Goal: Information Seeking & Learning: Learn about a topic

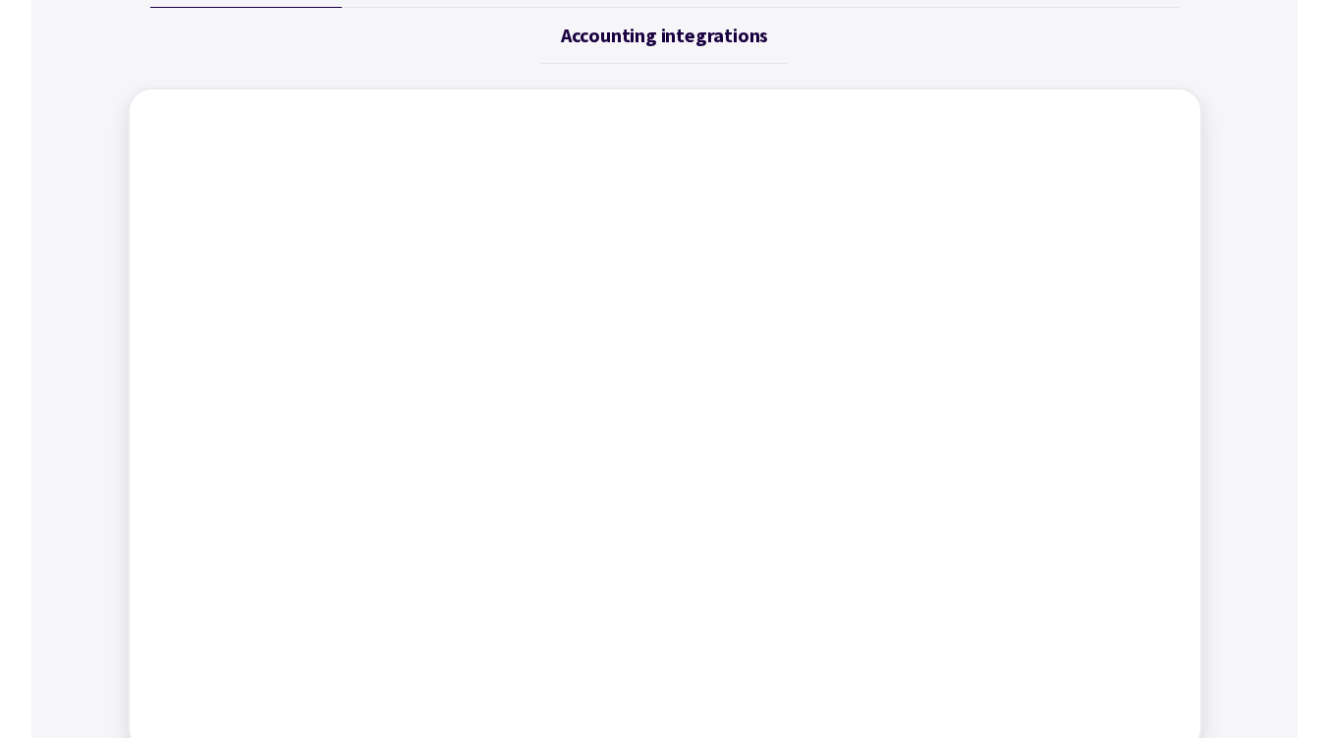
scroll to position [786, 0]
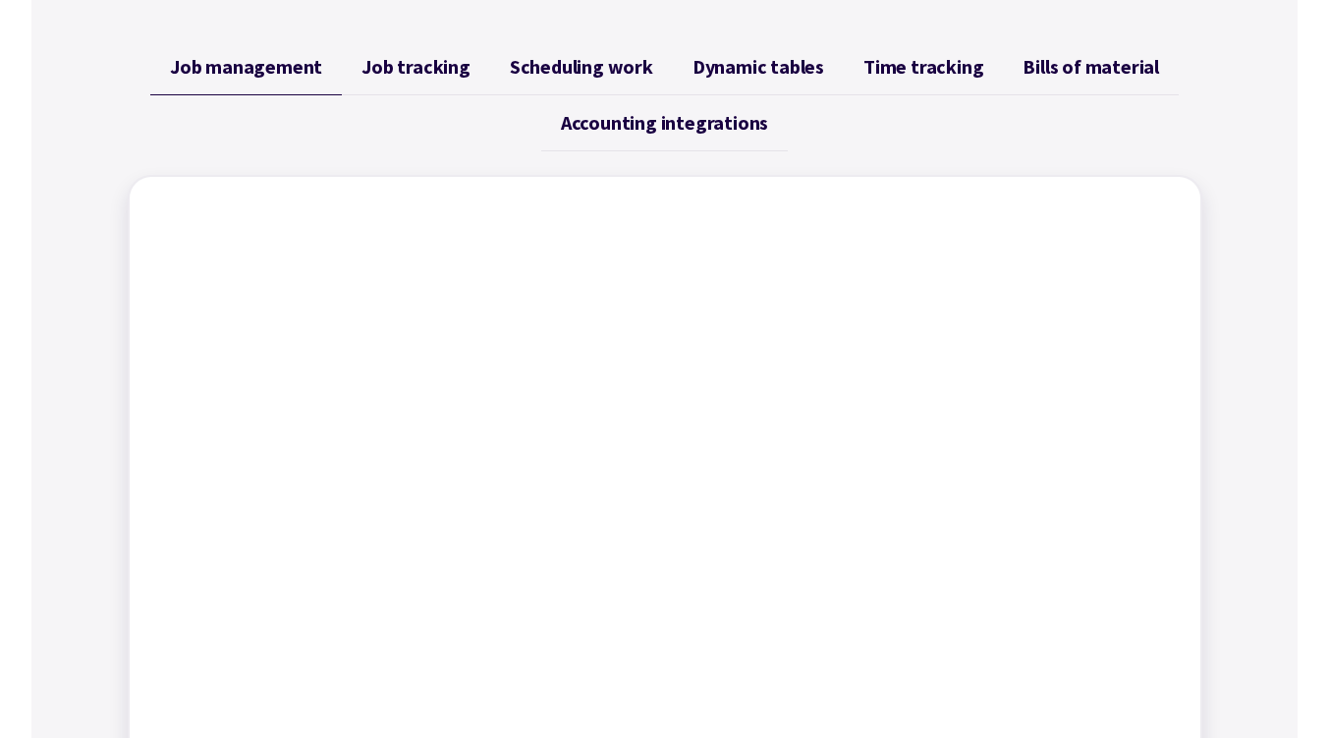
drag, startPoint x: 805, startPoint y: 464, endPoint x: 248, endPoint y: 151, distance: 639.3
click at [248, 151] on div "Job management Job tracking Scheduling work Dynamic tables Time tracking Bills …" at bounding box center [665, 438] width 1074 height 799
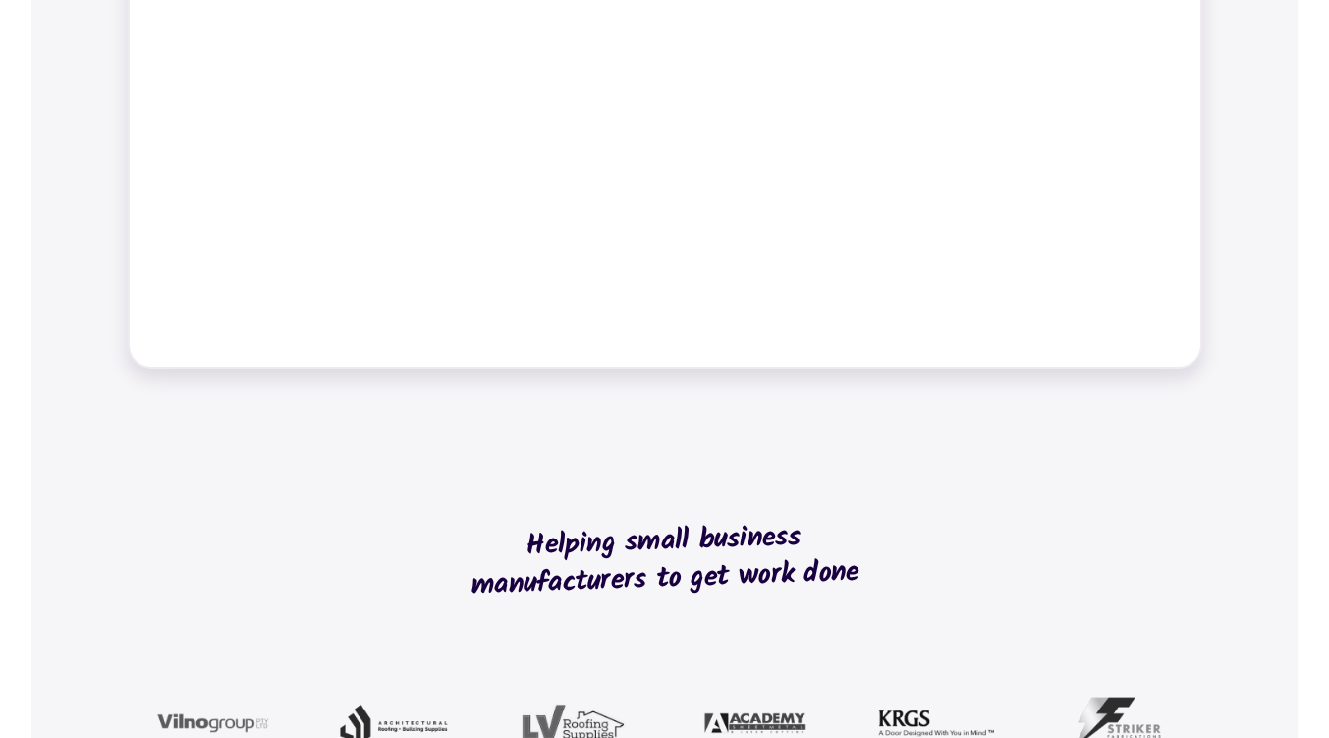
scroll to position [1277, 0]
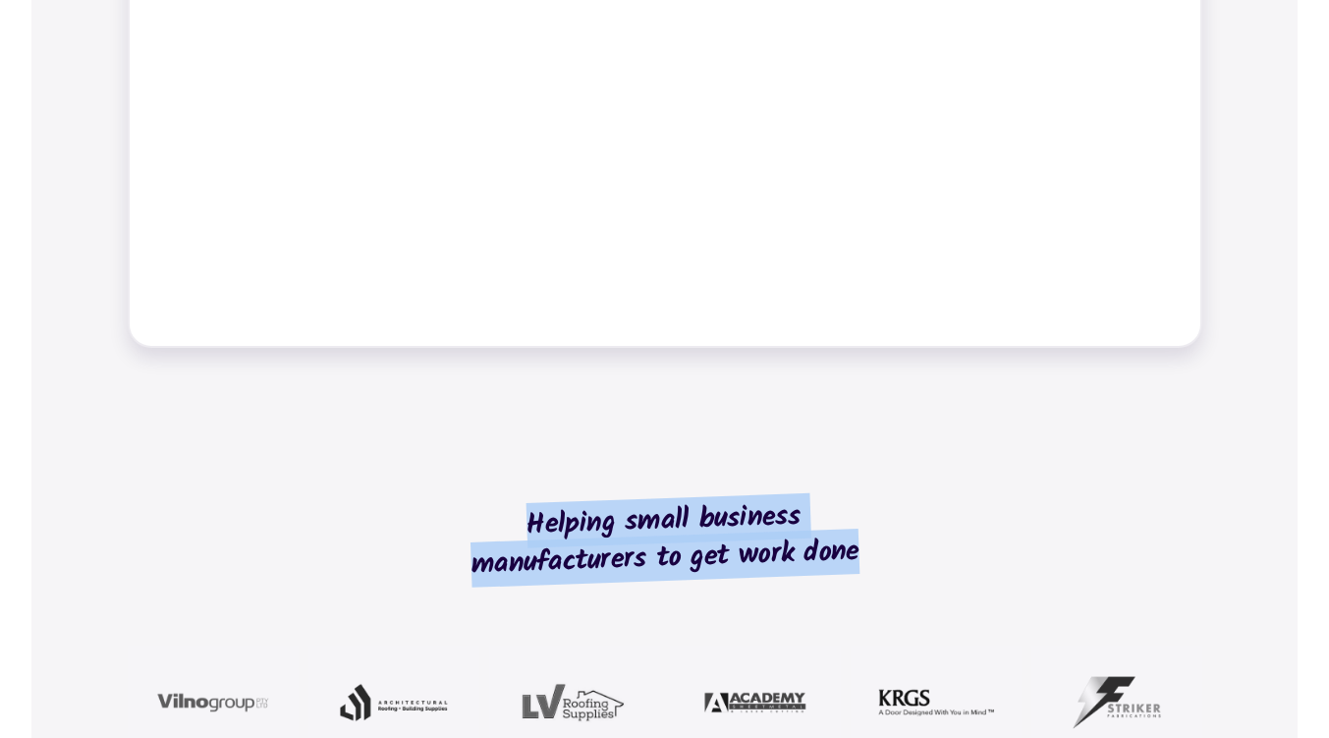
drag, startPoint x: 529, startPoint y: 511, endPoint x: 915, endPoint y: 555, distance: 388.5
click at [885, 555] on h2 "Helping small business manufacturers to get work done" at bounding box center [665, 539] width 440 height 227
click at [885, 496] on h2 "Helping small business manufacturers to get work done" at bounding box center [665, 539] width 440 height 227
drag, startPoint x: 530, startPoint y: 520, endPoint x: 885, endPoint y: 537, distance: 355.0
click at [885, 537] on h2 "Helping small business manufacturers to get work done" at bounding box center [665, 539] width 440 height 227
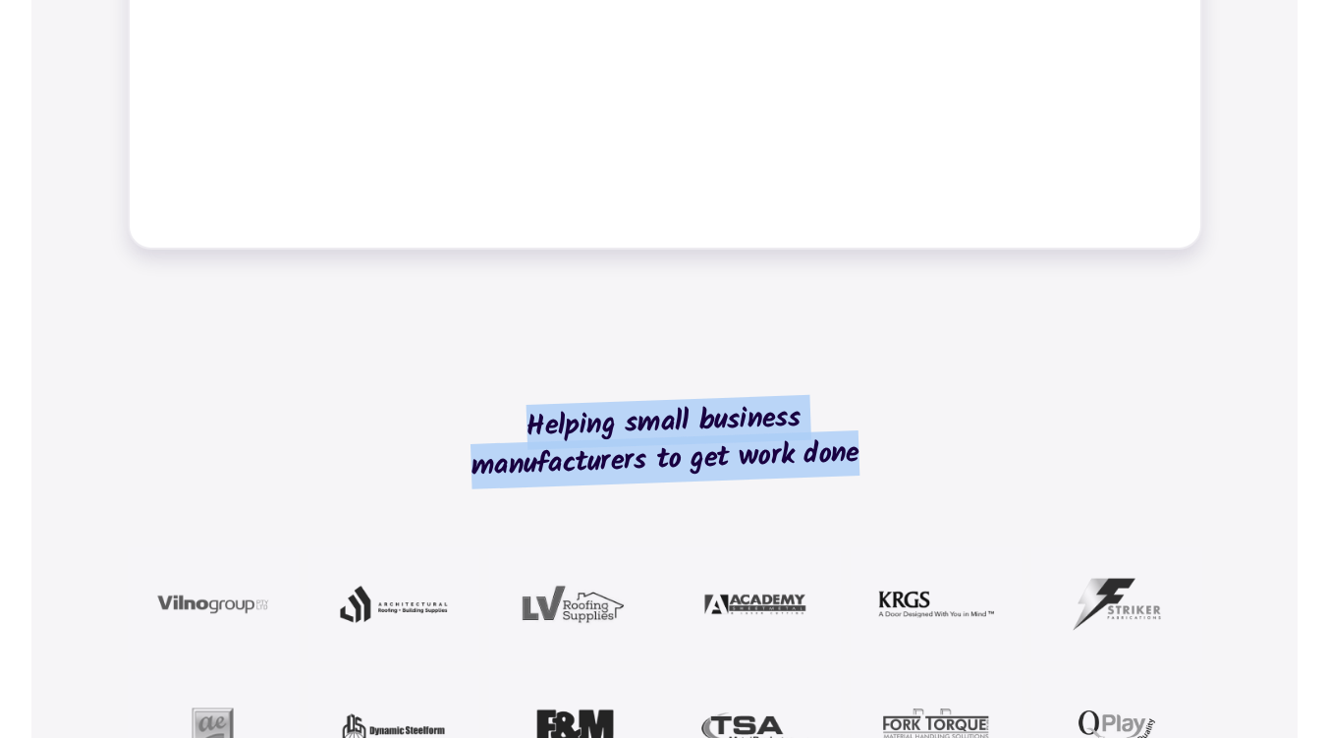
scroll to position [1473, 0]
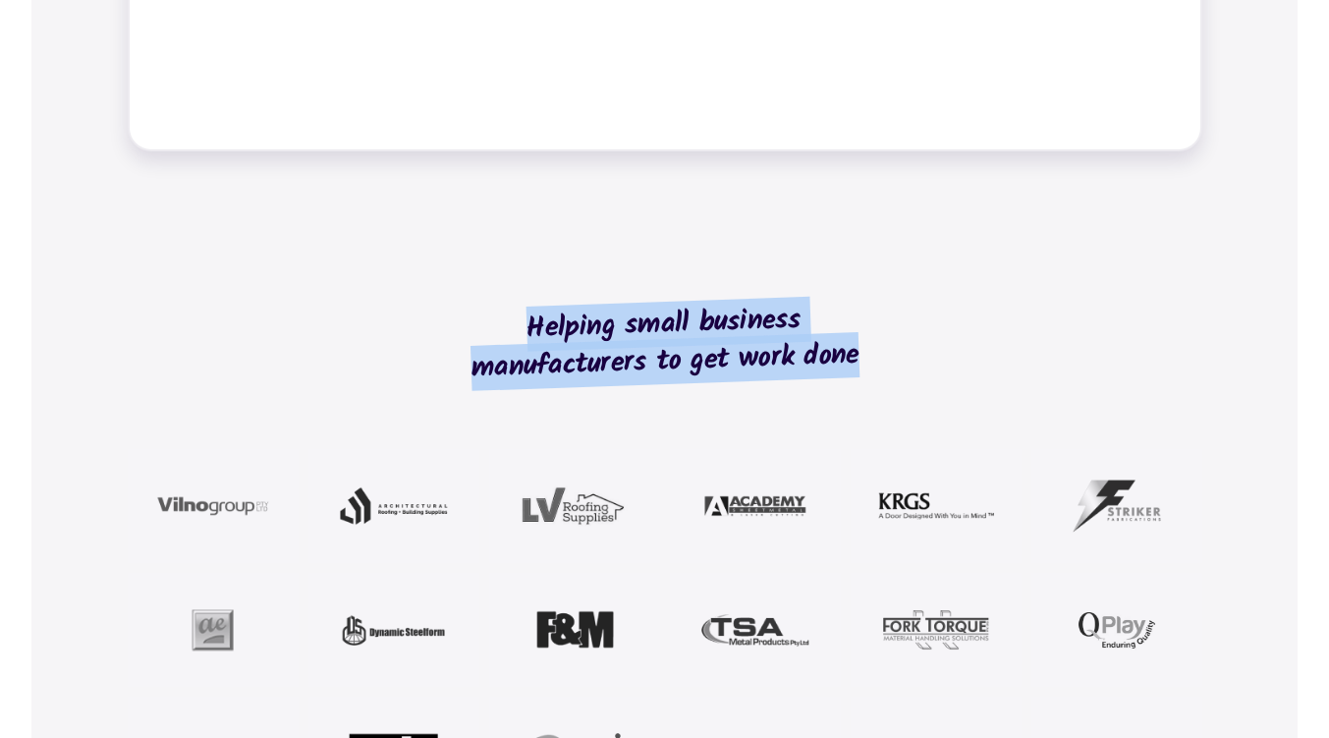
click at [548, 504] on img at bounding box center [575, 505] width 116 height 59
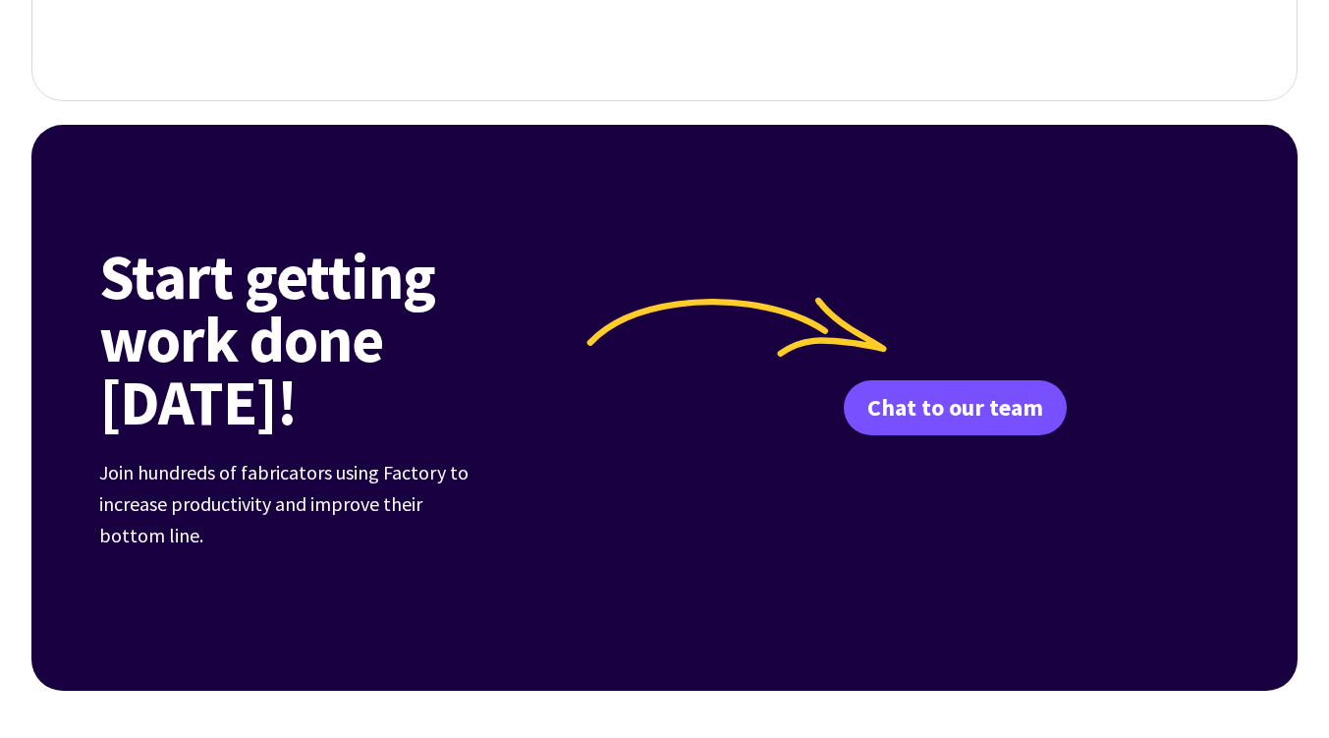
scroll to position [6947, 0]
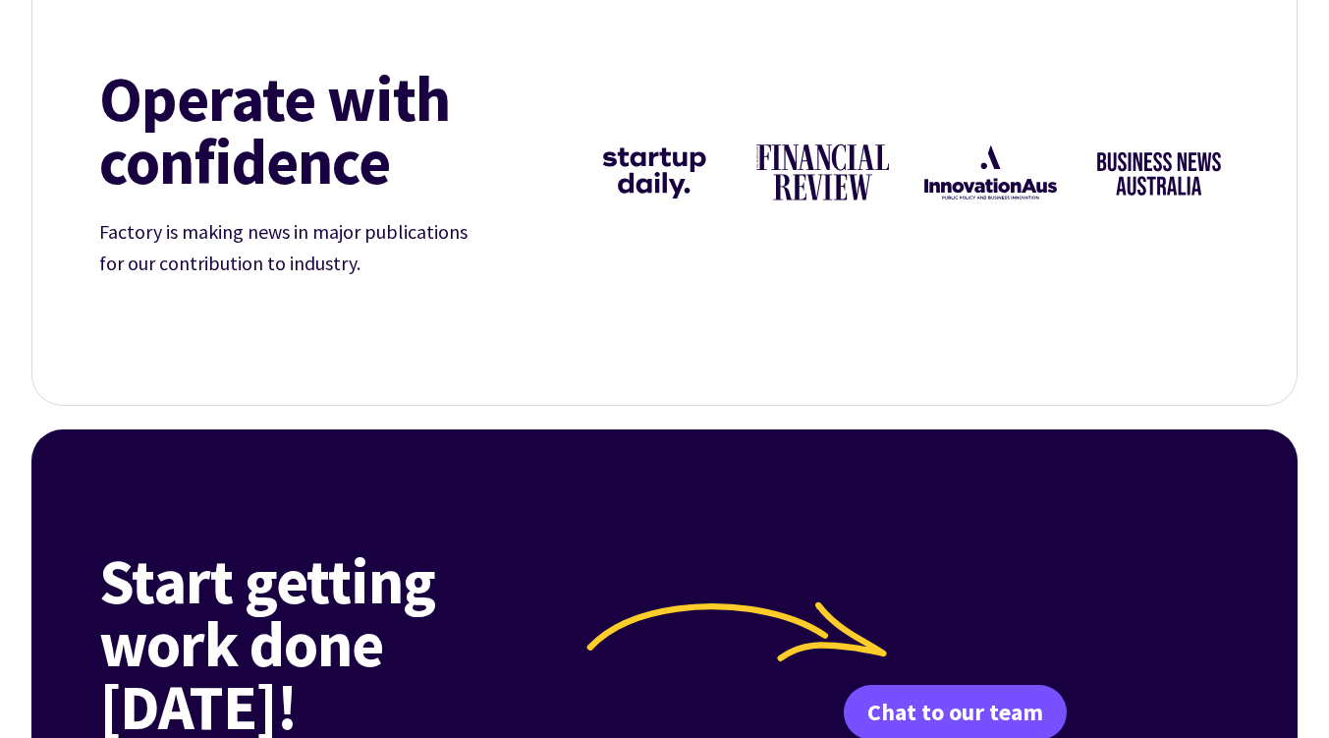
click at [721, 339] on div "Operate with confidence Factory is making news in major publications for our co…" at bounding box center [665, 173] width 1179 height 464
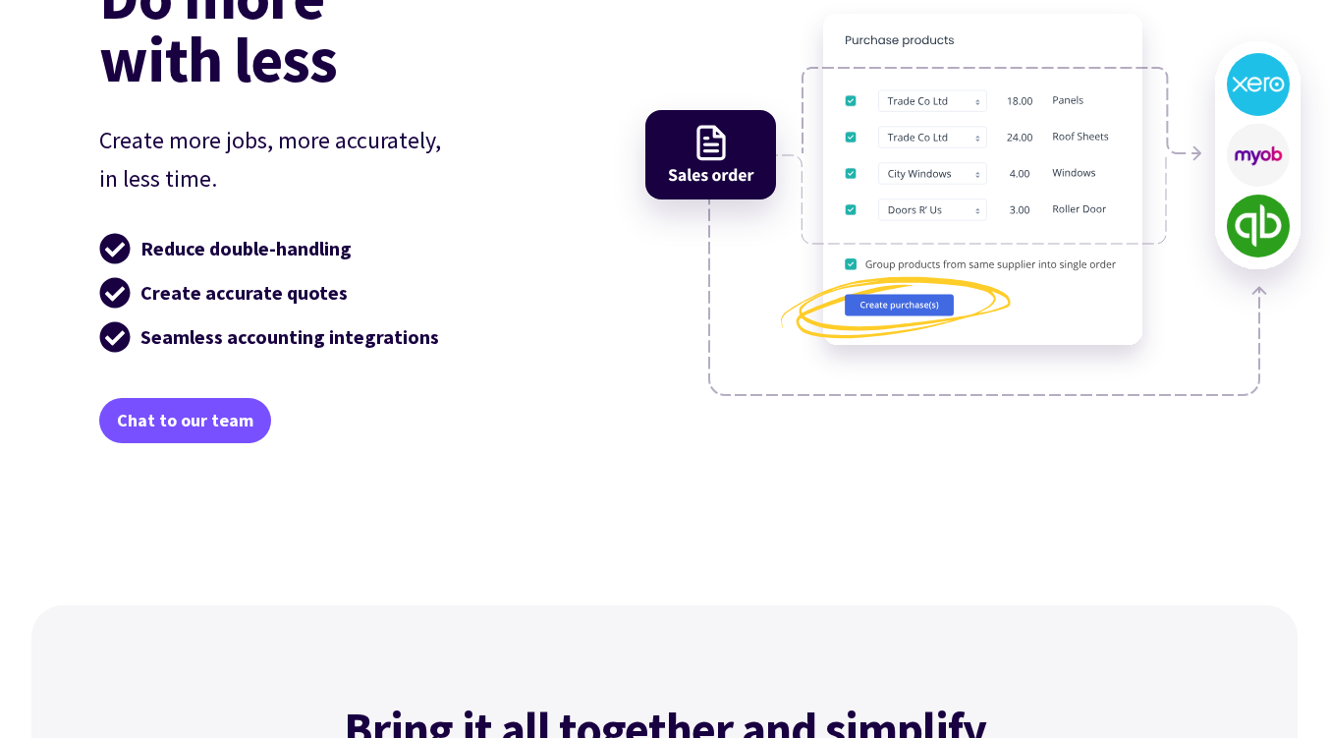
scroll to position [0, 0]
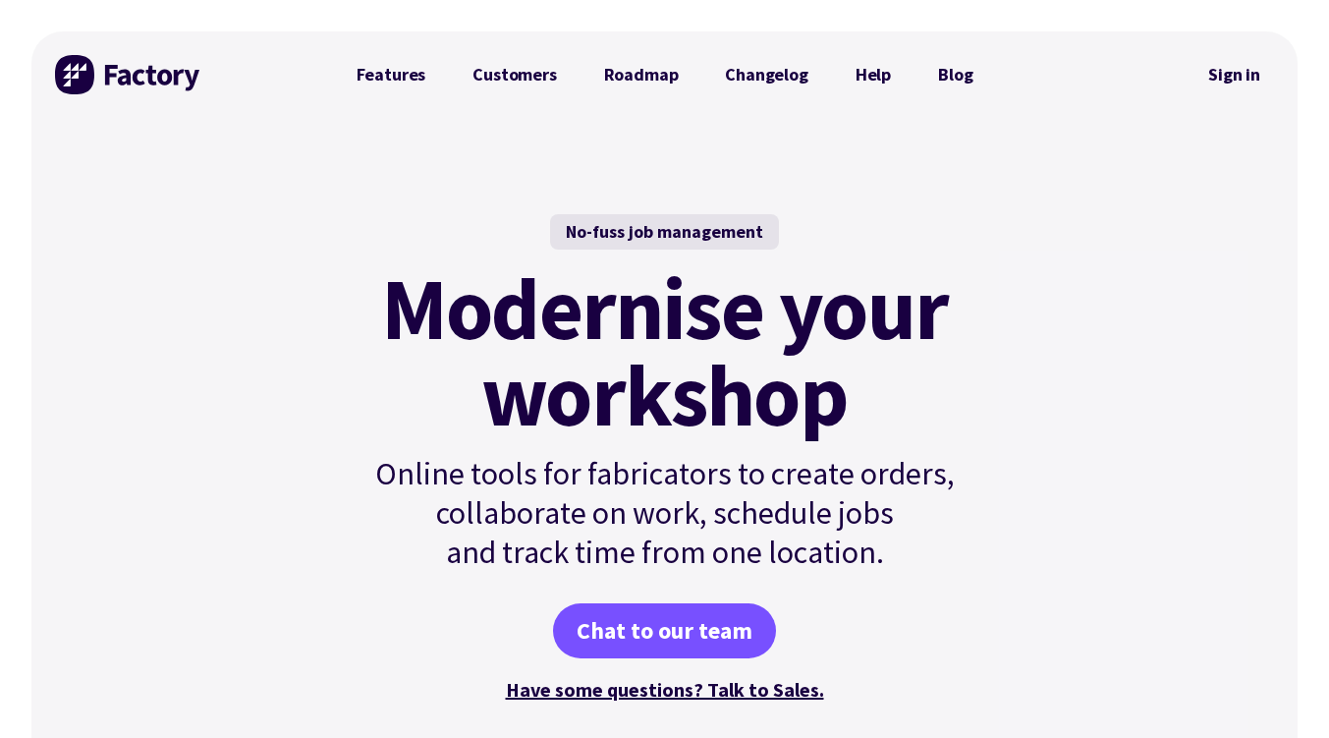
click at [411, 68] on link "Features" at bounding box center [391, 74] width 117 height 39
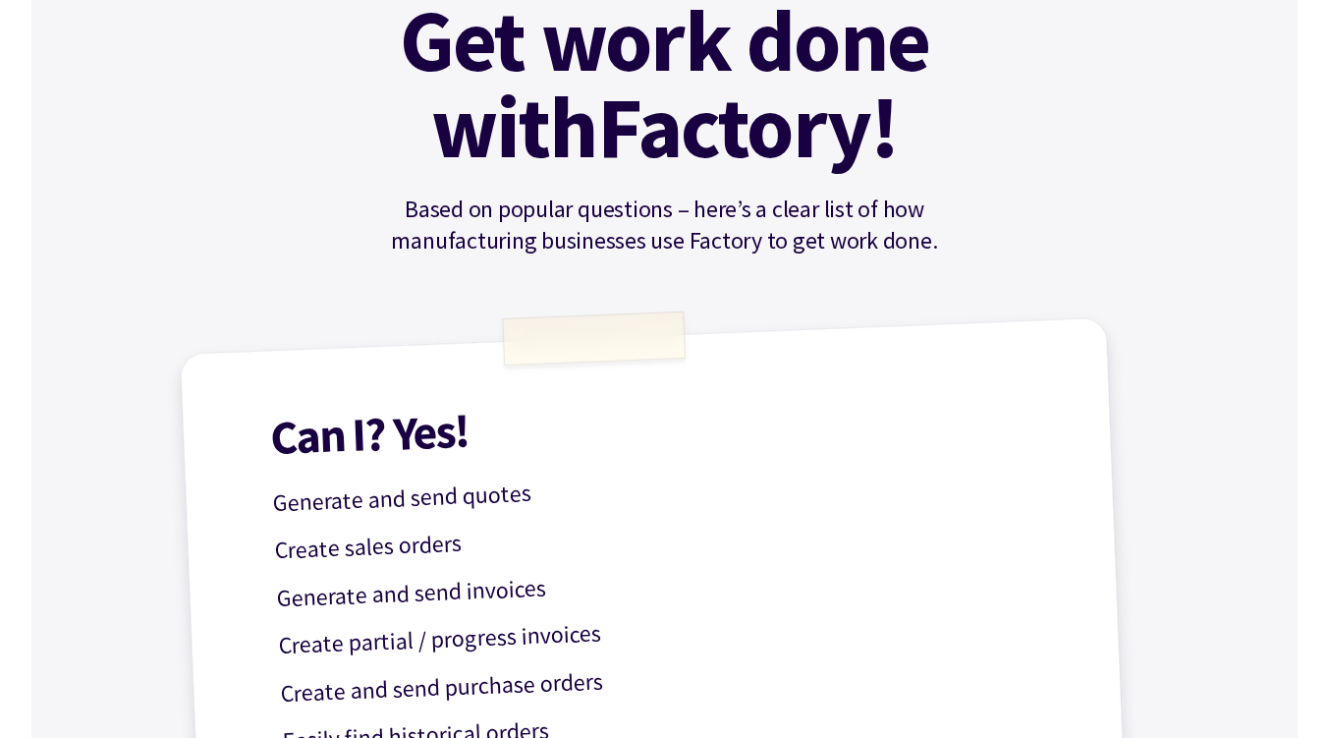
scroll to position [393, 0]
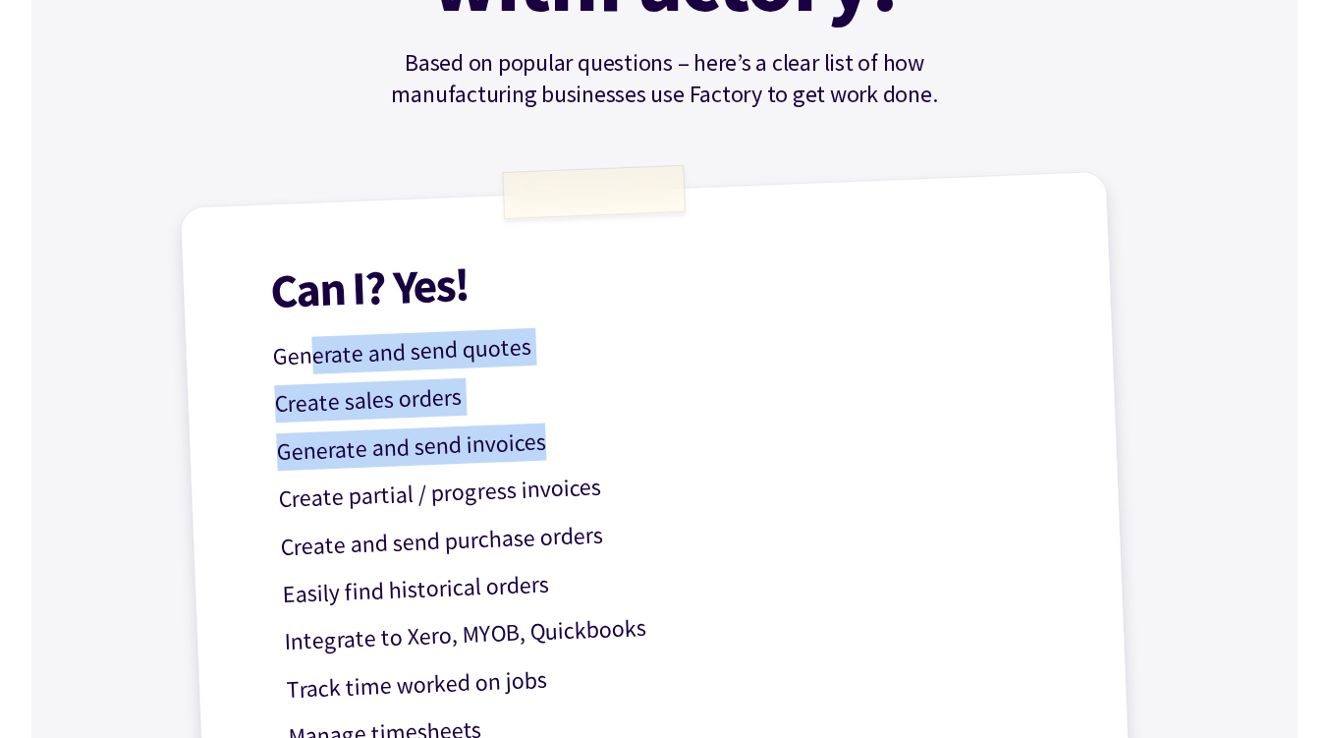
drag, startPoint x: 326, startPoint y: 353, endPoint x: 629, endPoint y: 403, distance: 306.6
click at [635, 411] on div "Can I? Yes! Generate and send quotes Create sales orders Generate and send invo…" at bounding box center [665, 746] width 970 height 1151
click at [633, 346] on p "Generate and send quotes" at bounding box center [664, 341] width 785 height 69
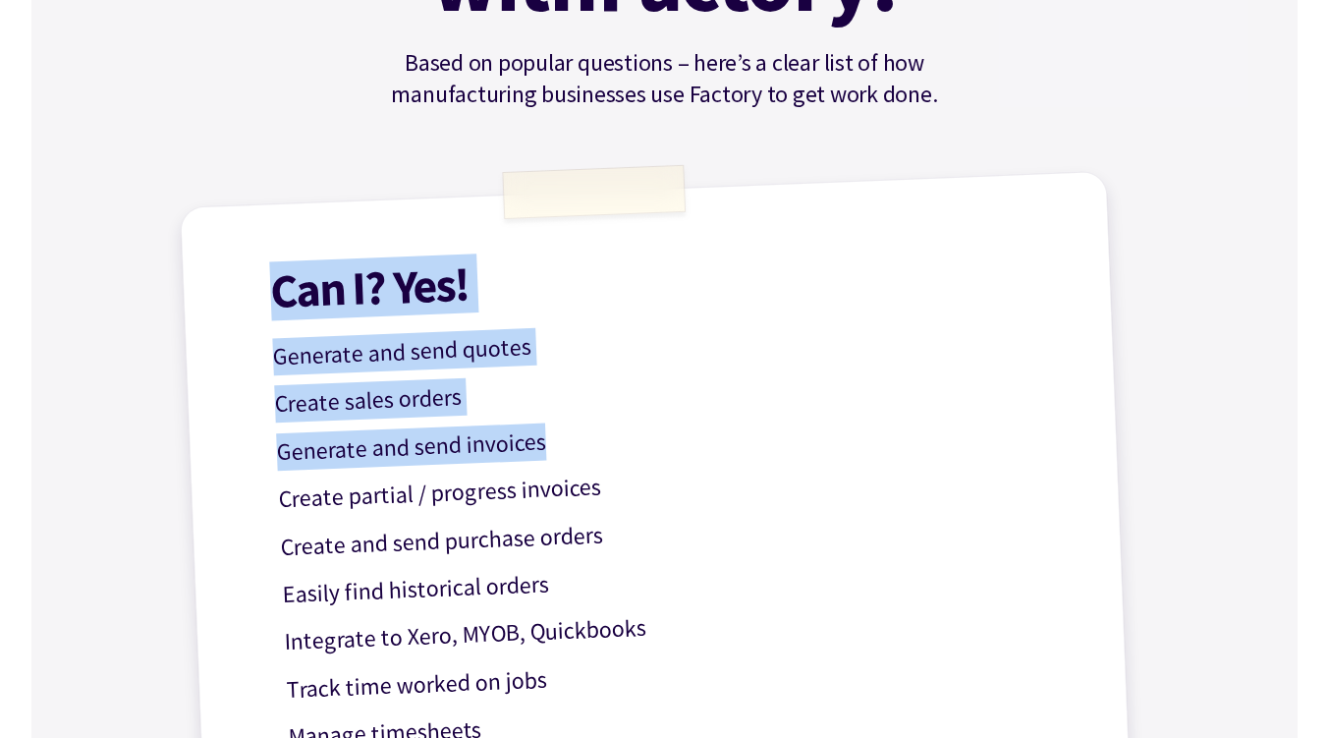
drag, startPoint x: 278, startPoint y: 294, endPoint x: 690, endPoint y: 425, distance: 433.0
click at [671, 442] on div "Can I? Yes! Generate and send quotes Create sales orders Generate and send invo…" at bounding box center [665, 746] width 970 height 1151
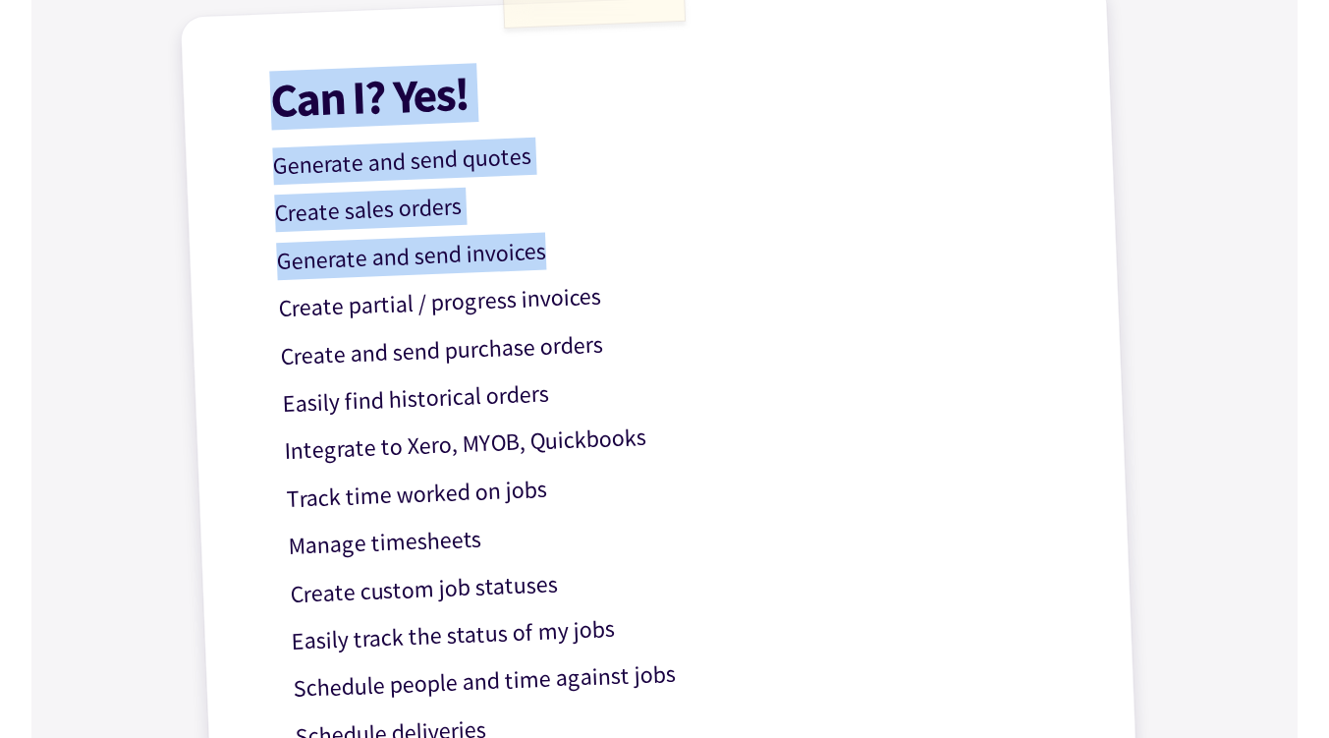
scroll to position [589, 0]
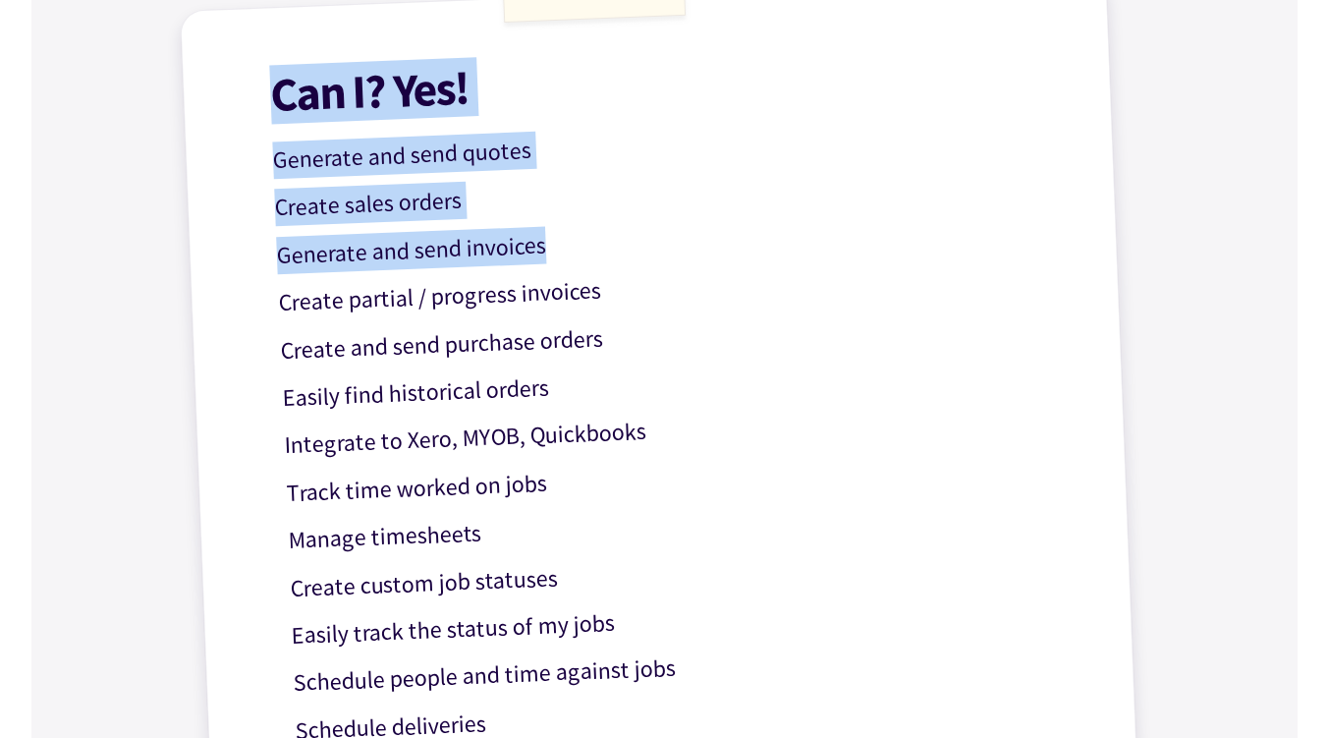
click at [302, 231] on div "Can I? Yes! Generate and send quotes Create sales orders Generate and send invo…" at bounding box center [665, 549] width 970 height 1151
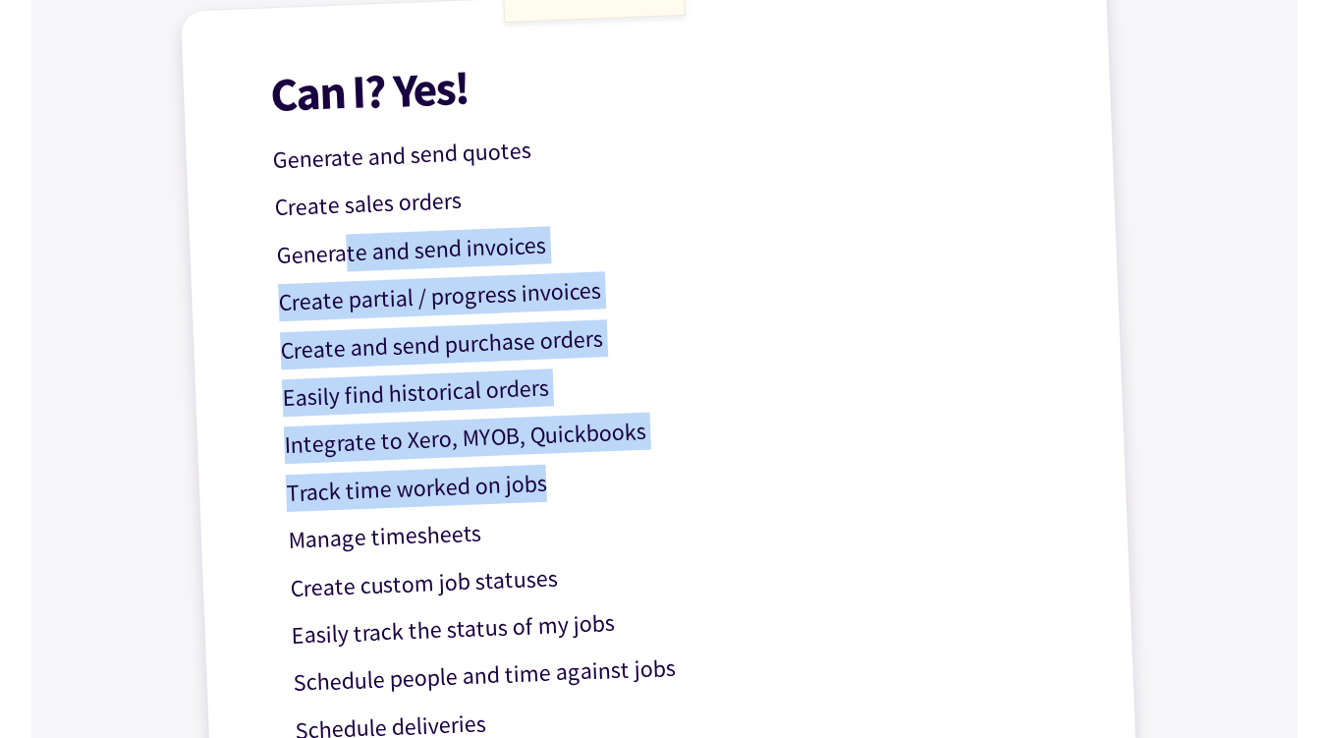
drag, startPoint x: 341, startPoint y: 228, endPoint x: 698, endPoint y: 445, distance: 418.2
click at [646, 470] on div "Can I? Yes! Generate and send quotes Create sales orders Generate and send invo…" at bounding box center [665, 549] width 970 height 1151
click at [728, 433] on p "Integrate to Xero, MYOB, Quickbooks" at bounding box center [675, 430] width 785 height 69
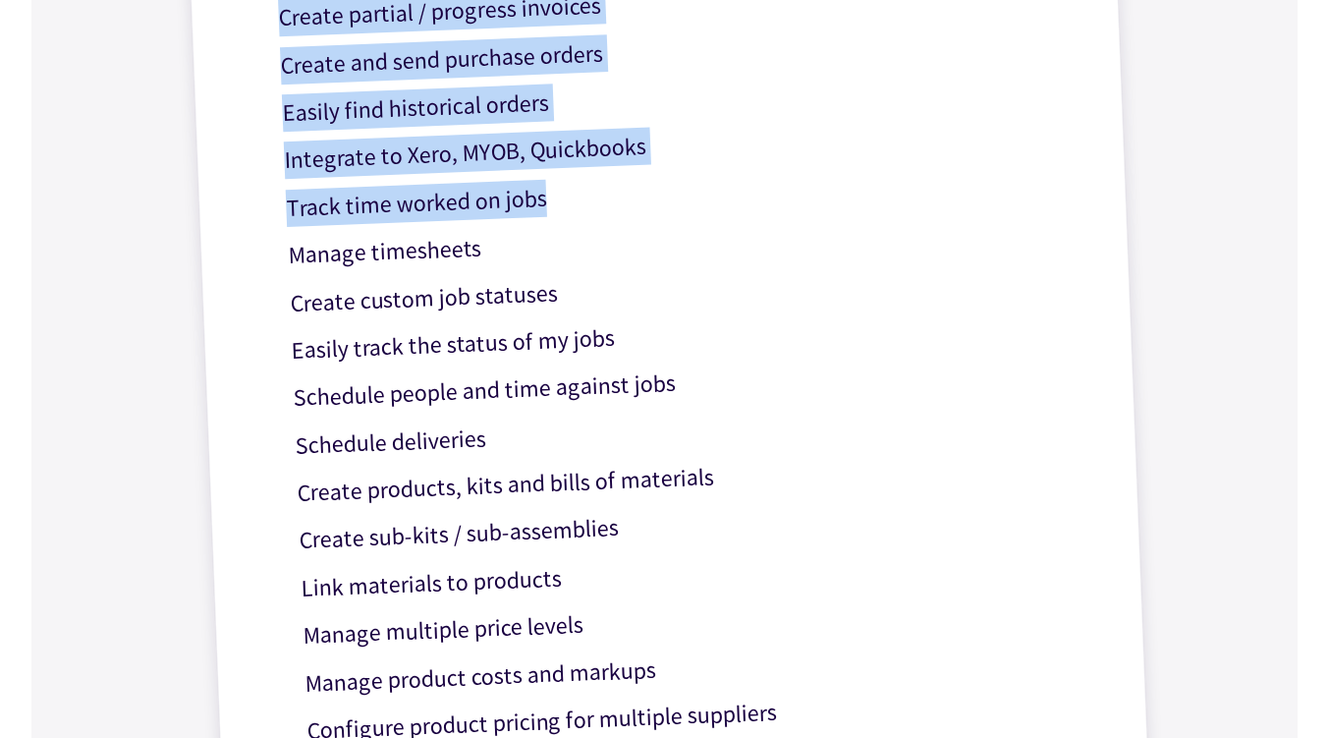
scroll to position [884, 0]
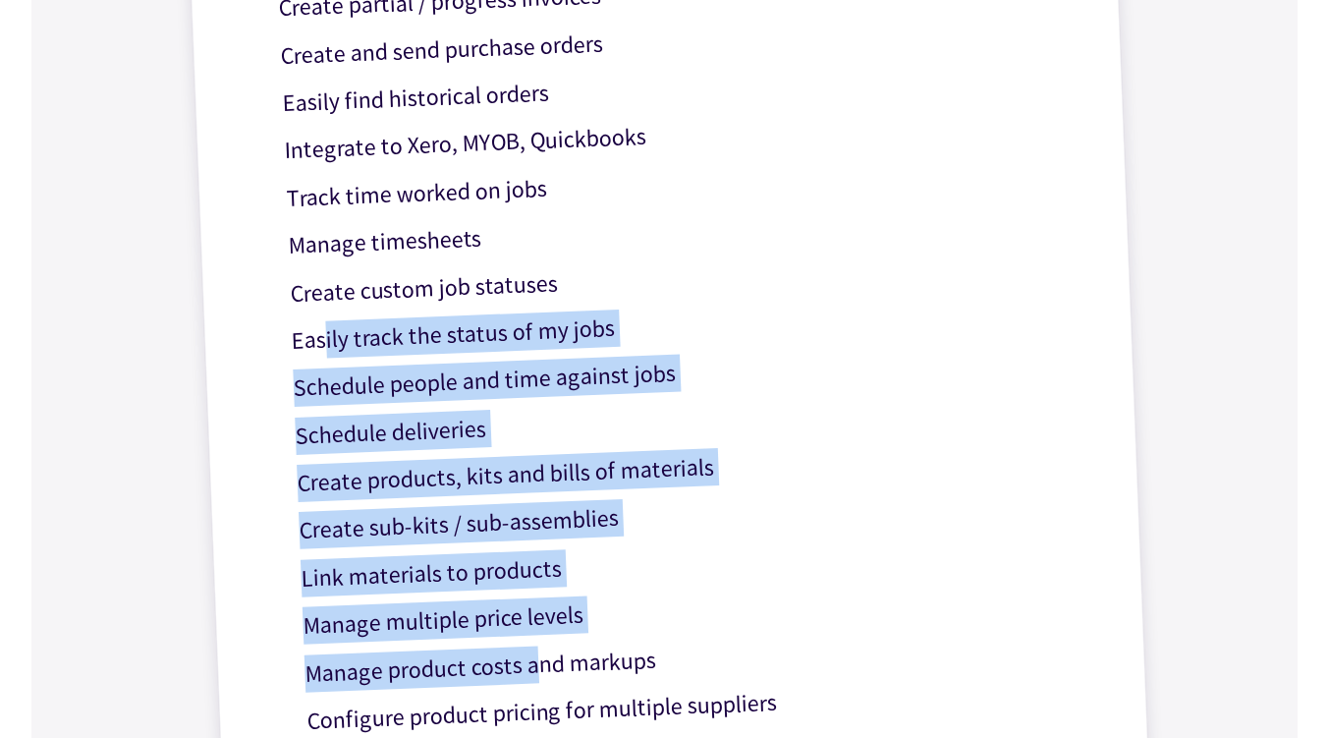
drag, startPoint x: 386, startPoint y: 457, endPoint x: 613, endPoint y: 505, distance: 231.9
click at [556, 631] on div "Can I? Yes! Generate and send quotes Create sales orders Generate and send invo…" at bounding box center [665, 255] width 970 height 1151
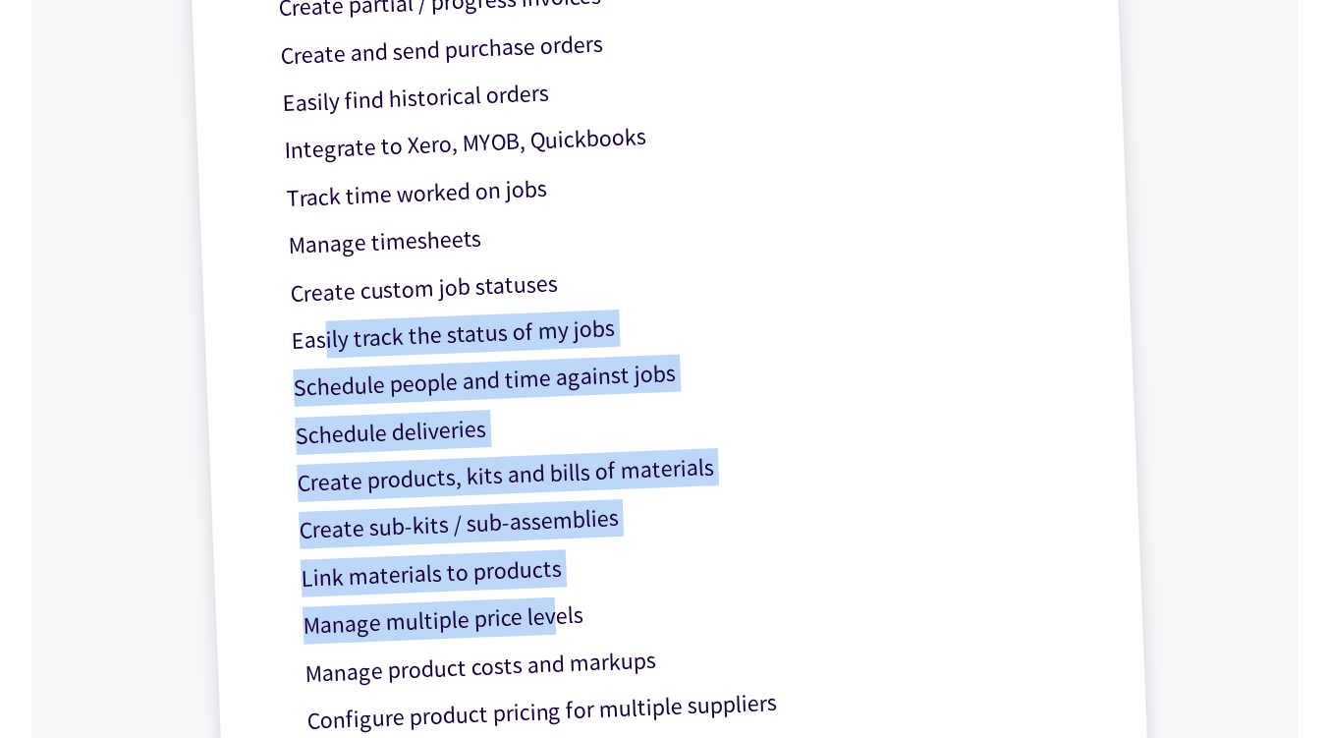
click at [766, 430] on p "Schedule deliveries" at bounding box center [687, 420] width 785 height 69
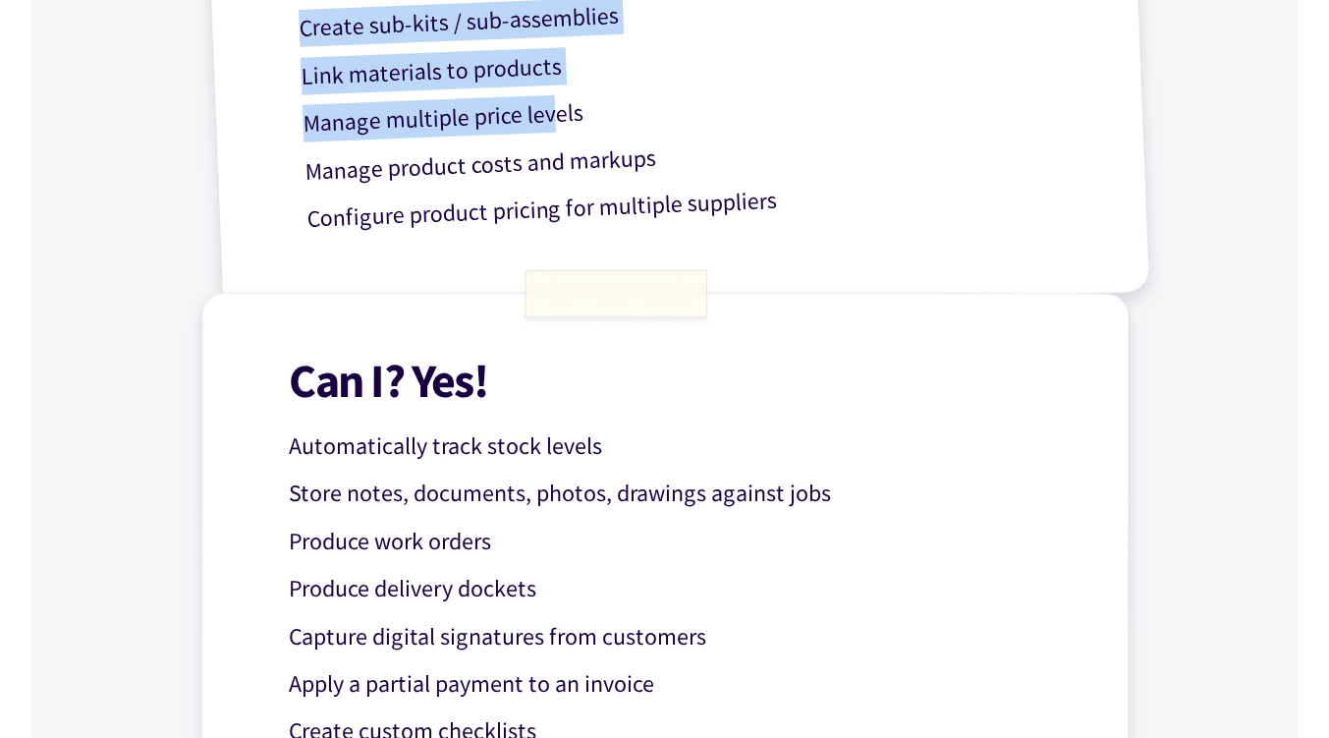
scroll to position [1473, 0]
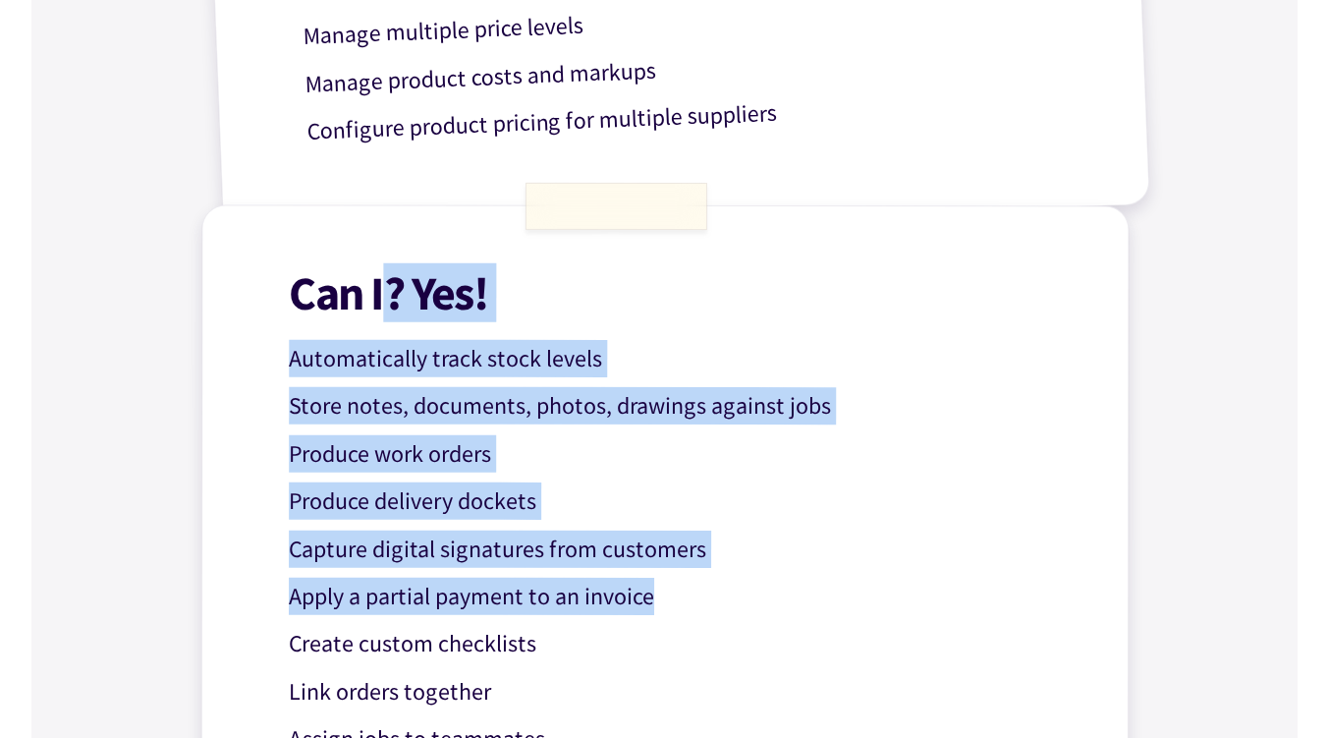
drag, startPoint x: 478, startPoint y: 321, endPoint x: 649, endPoint y: 581, distance: 311.4
click at [649, 581] on div "Can I? Yes! Automatically track stock levels Store notes, documents, photos, dr…" at bounding box center [664, 652] width 928 height 895
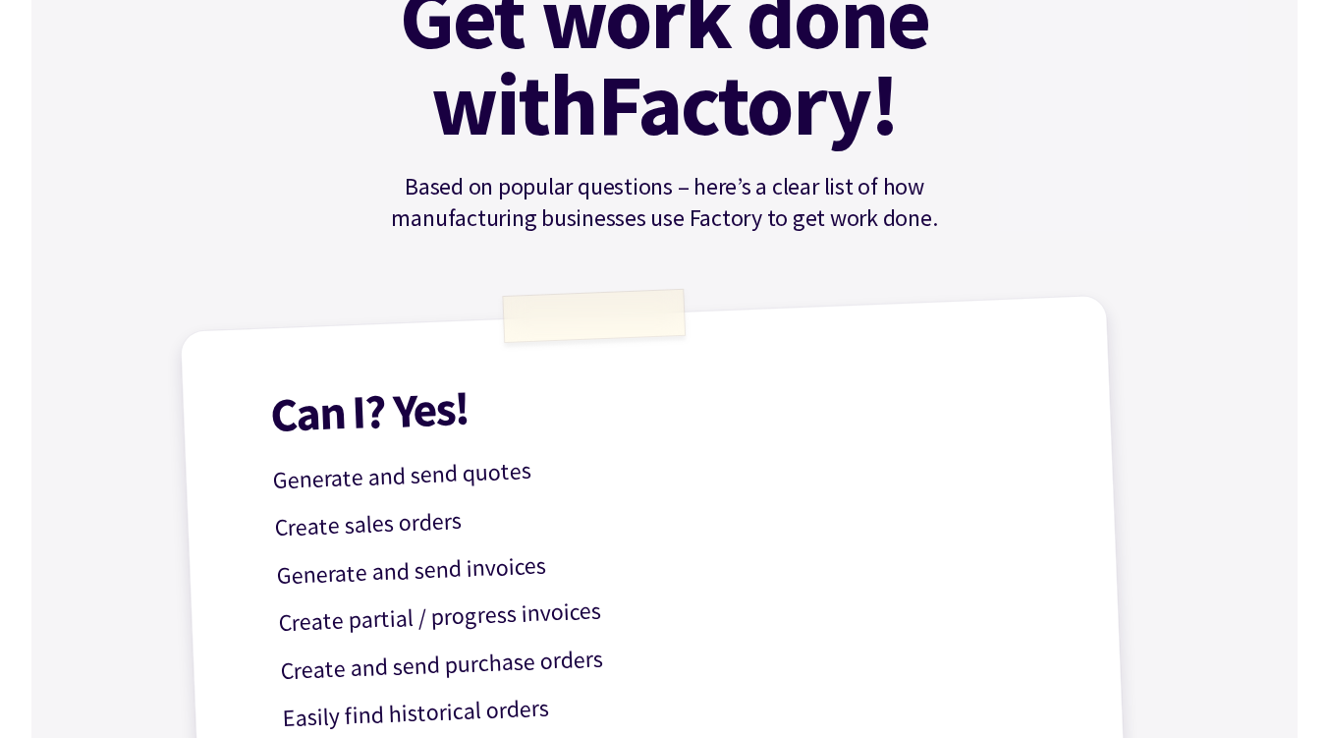
scroll to position [0, 0]
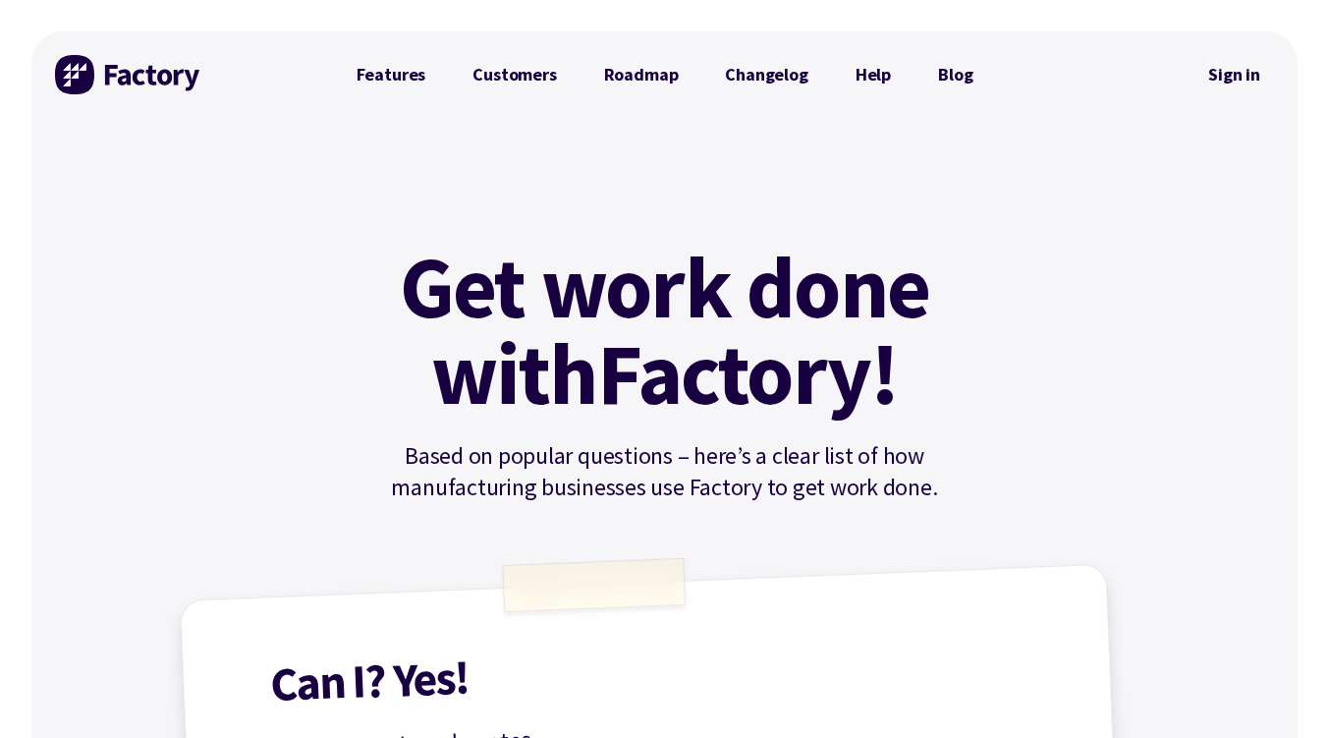
click at [859, 71] on link "Help" at bounding box center [873, 74] width 83 height 39
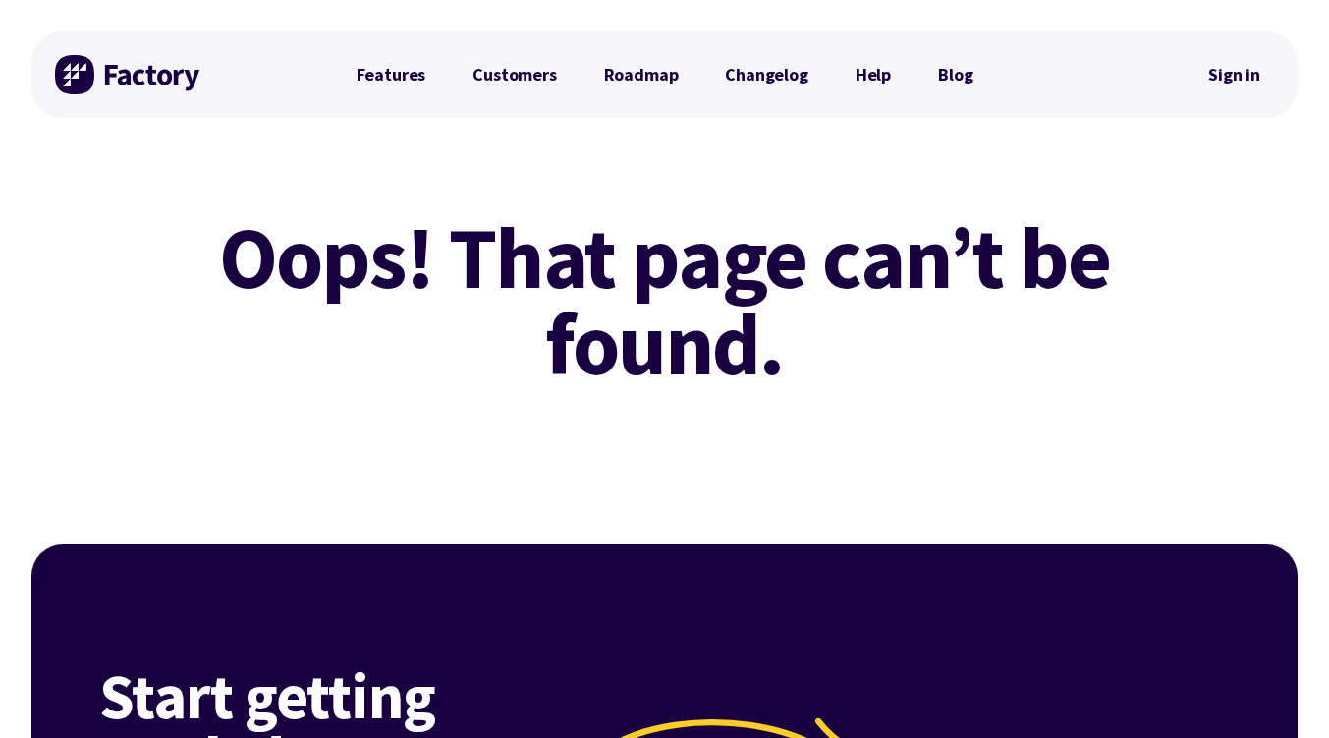
click at [138, 78] on img at bounding box center [128, 74] width 147 height 39
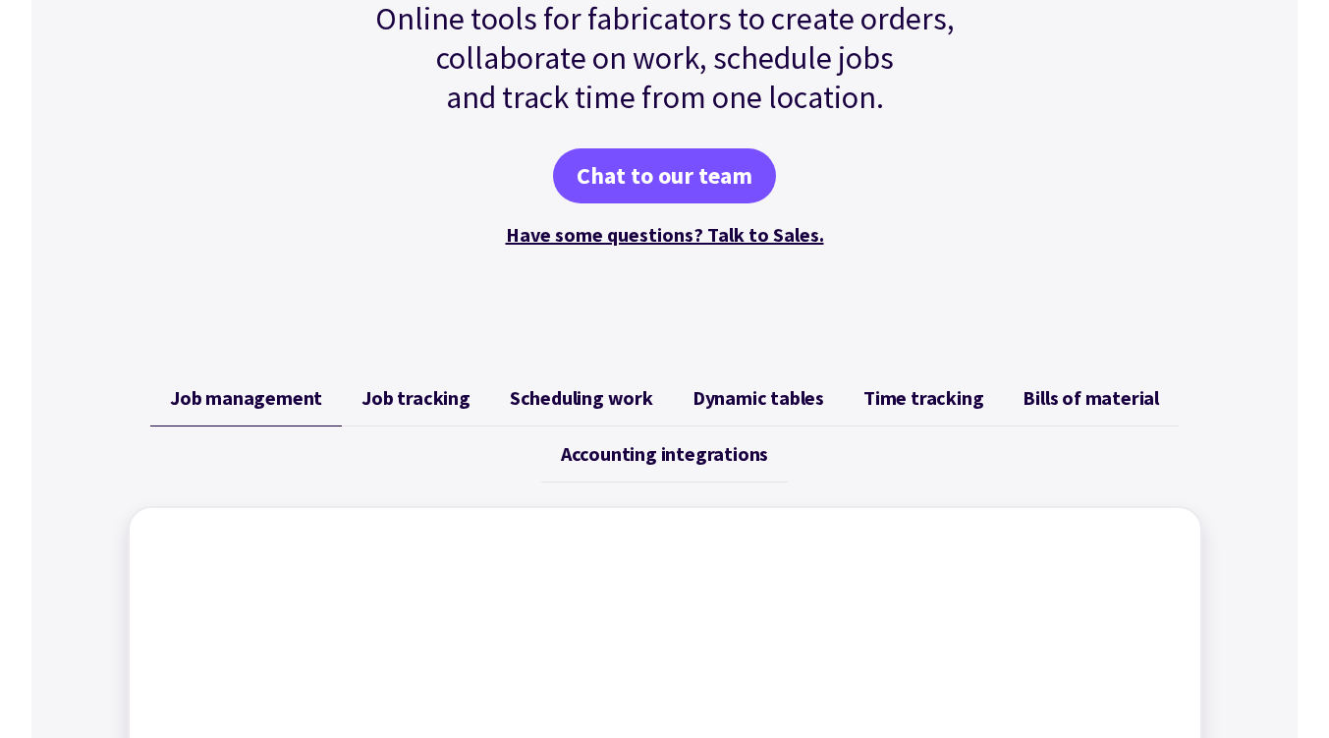
scroll to position [491, 0]
